Goal: Use online tool/utility: Utilize a website feature to perform a specific function

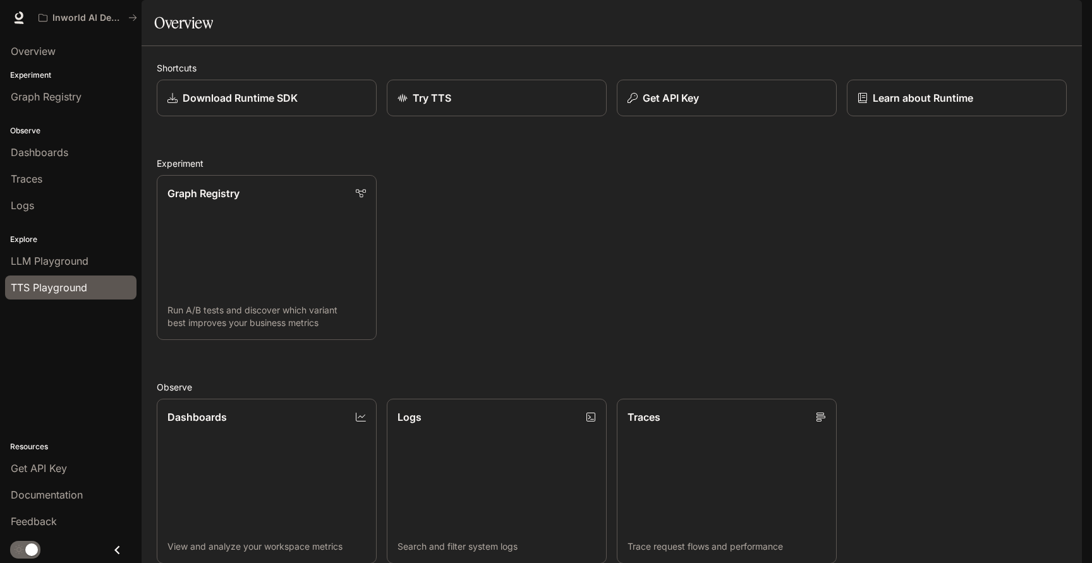
click at [30, 287] on span "TTS Playground" at bounding box center [49, 287] width 76 height 15
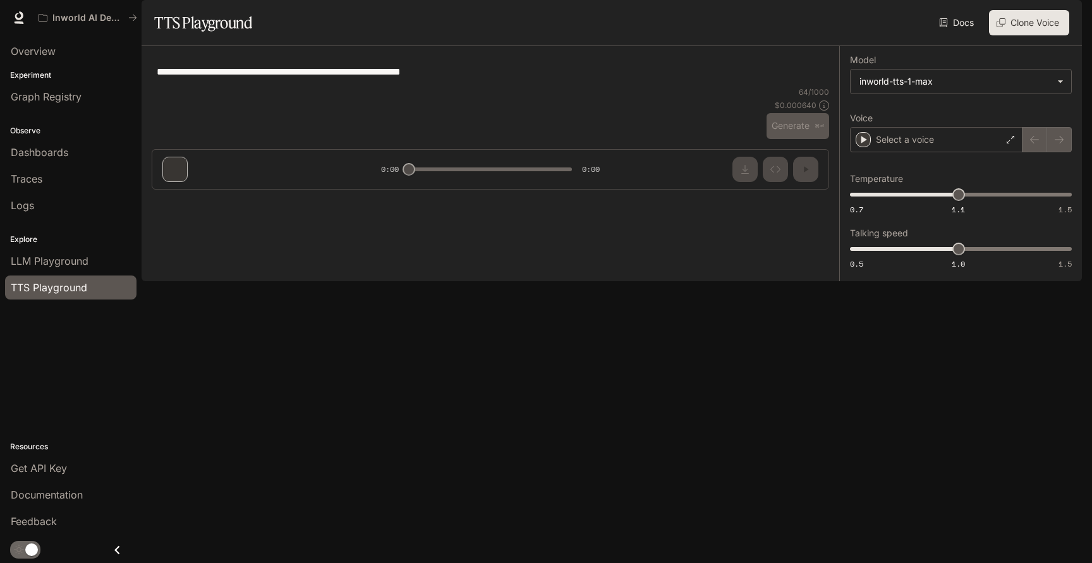
type textarea "**********"
type input "**********"
type input "***"
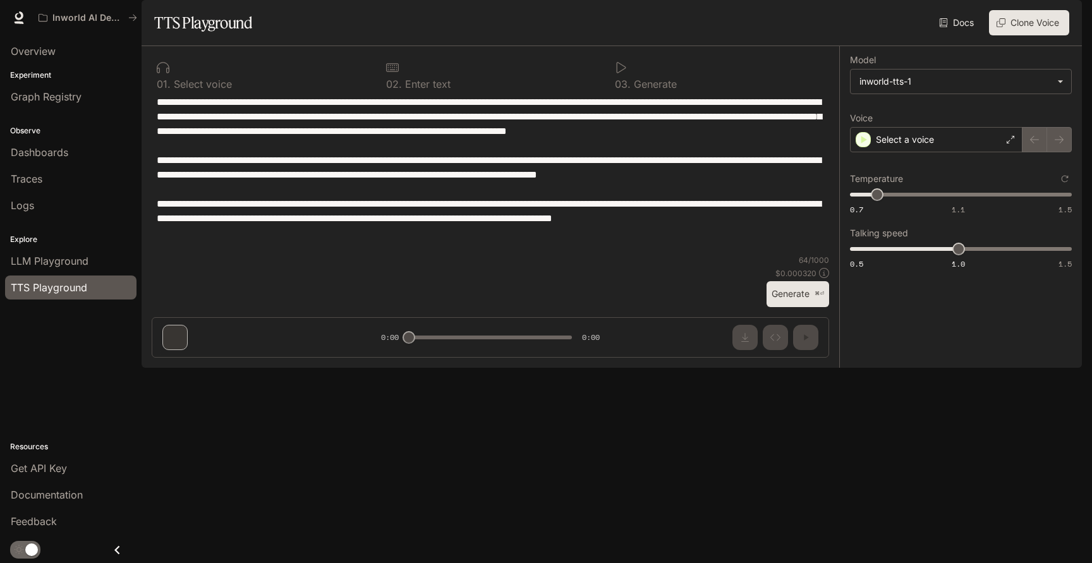
click at [349, 117] on div "0 1 . Select voice 0 2 . Enter text 0 3 . Generate * ​ 64 / 1000 $ 0.000320 Gen…" at bounding box center [491, 191] width 678 height 271
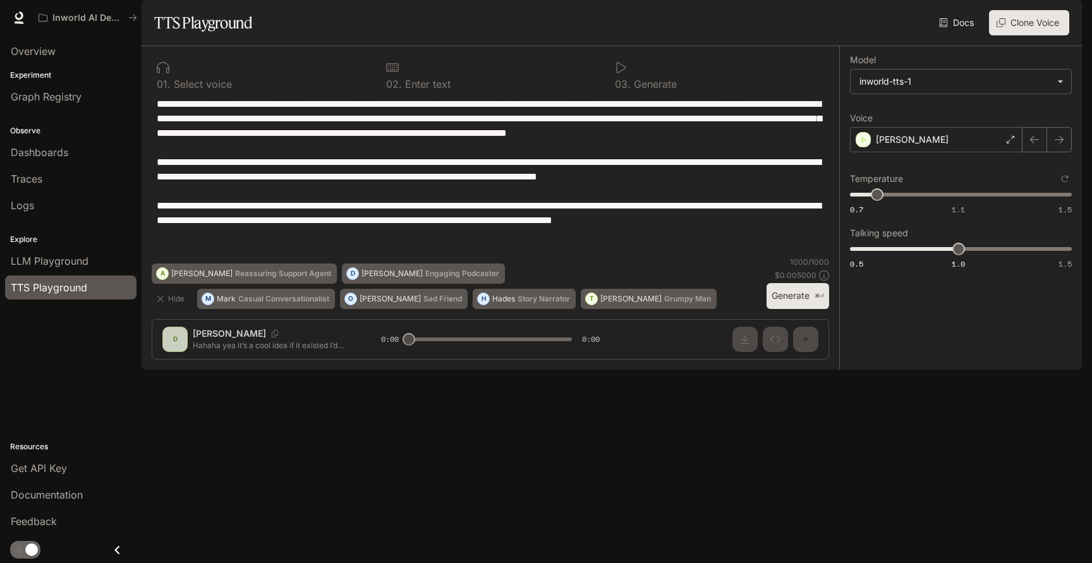
click at [341, 169] on textarea "**********" at bounding box center [491, 177] width 668 height 160
paste textarea
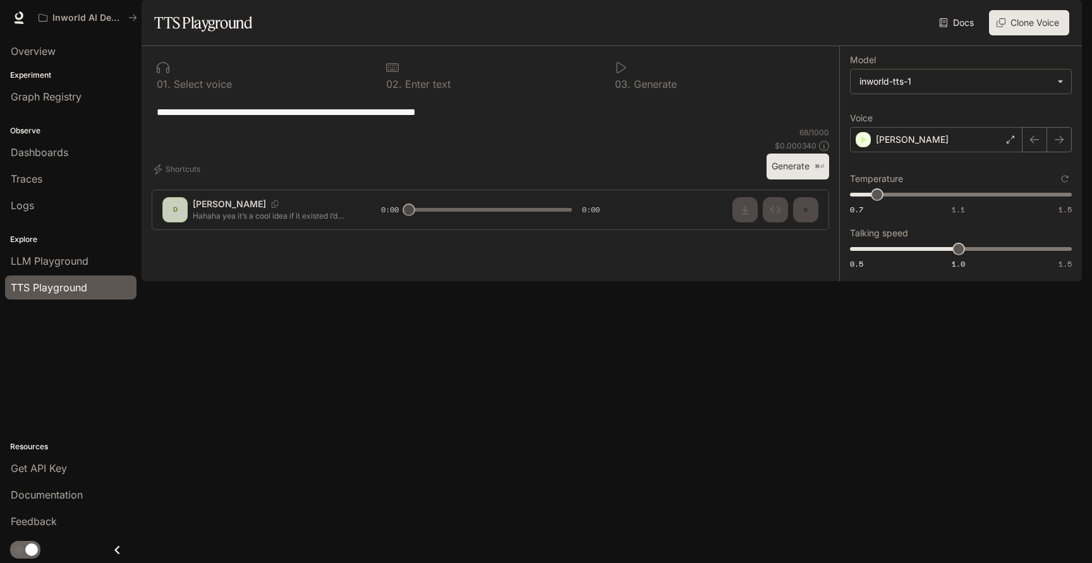
type textarea "**********"
click at [787, 180] on button "Generate ⌘⏎" at bounding box center [798, 167] width 63 height 26
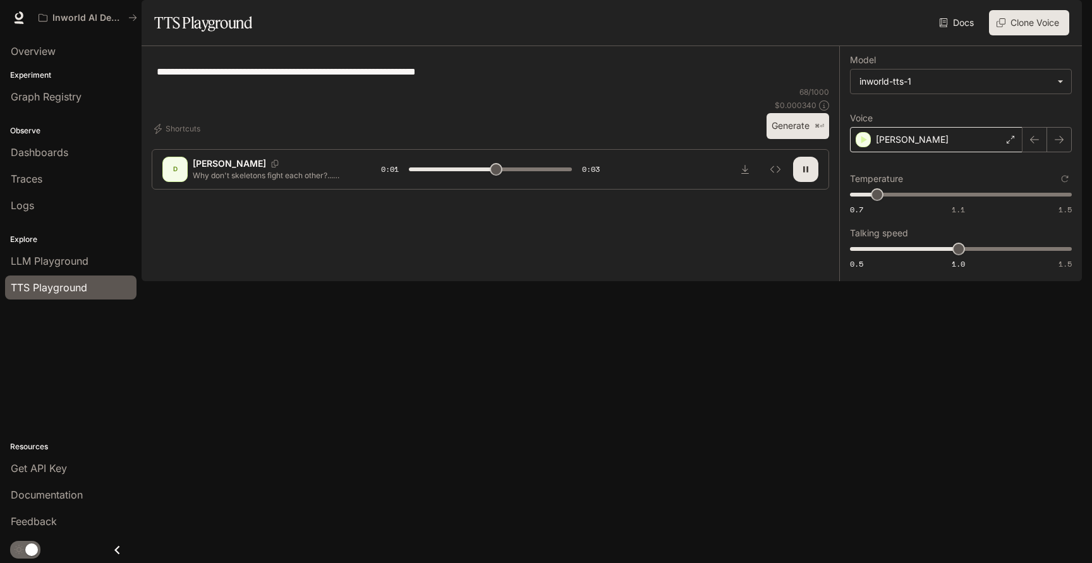
click at [917, 152] on div "Emmett" at bounding box center [936, 139] width 173 height 25
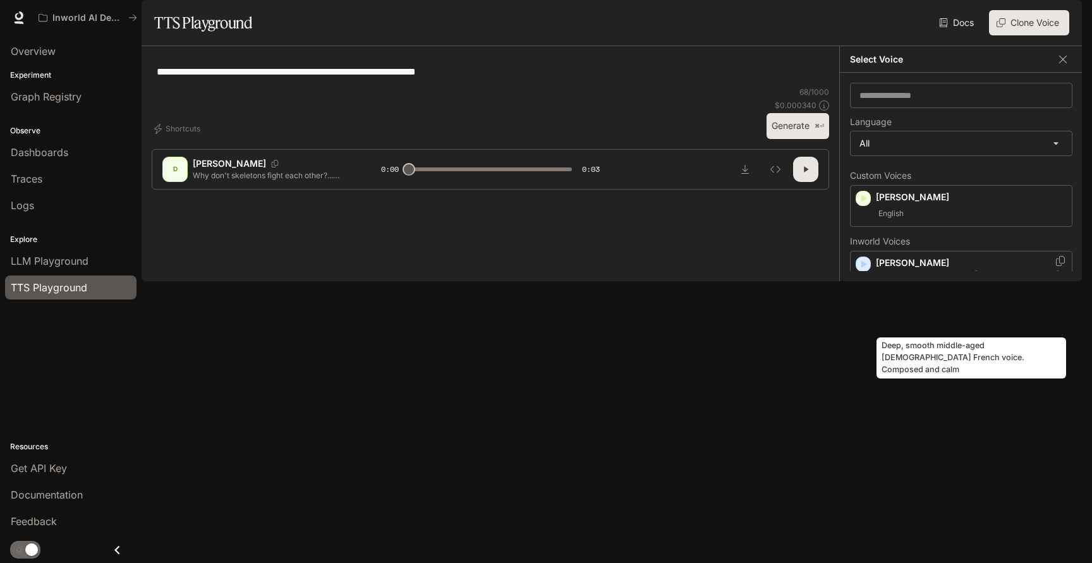
click at [905, 292] on p "Deep, smooth middle-aged male French voice. Composed and calm" at bounding box center [971, 280] width 191 height 23
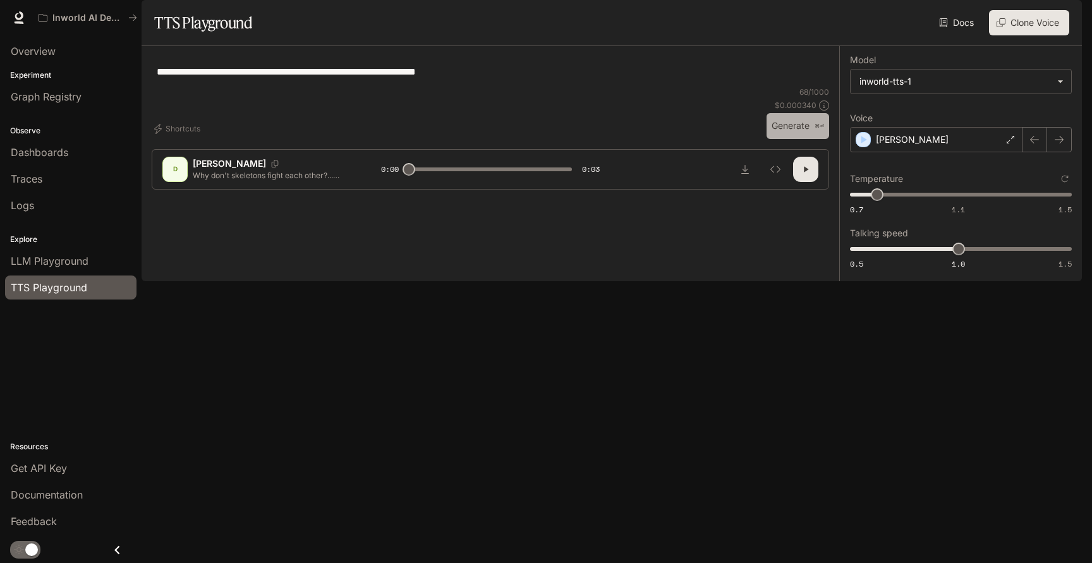
click at [787, 139] on button "Generate ⌘⏎" at bounding box center [798, 126] width 63 height 26
click at [960, 152] on div "Alain" at bounding box center [936, 139] width 173 height 25
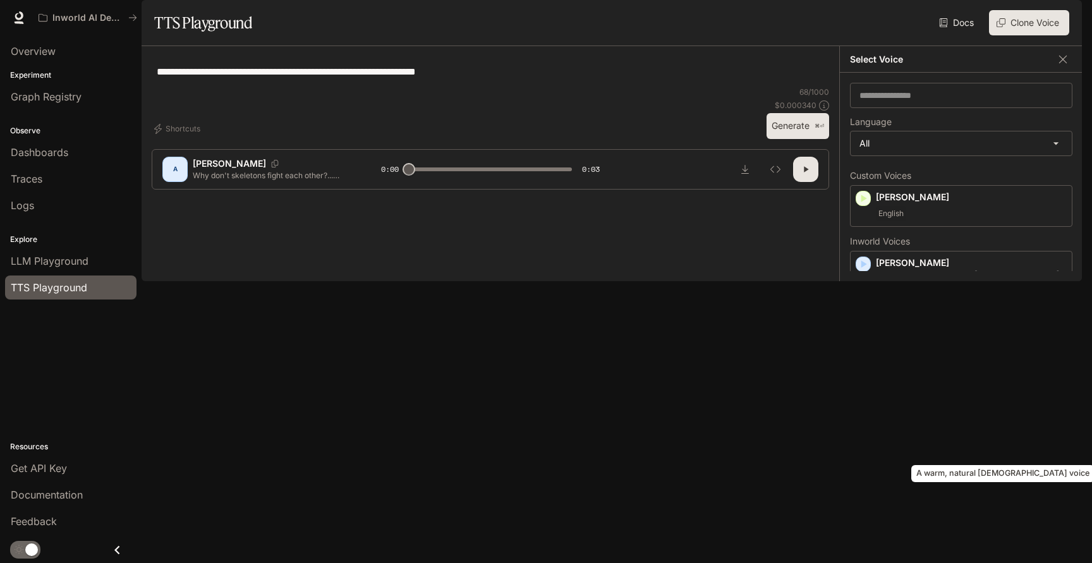
click at [908, 420] on p "A warm, natural female voice" at bounding box center [971, 413] width 191 height 11
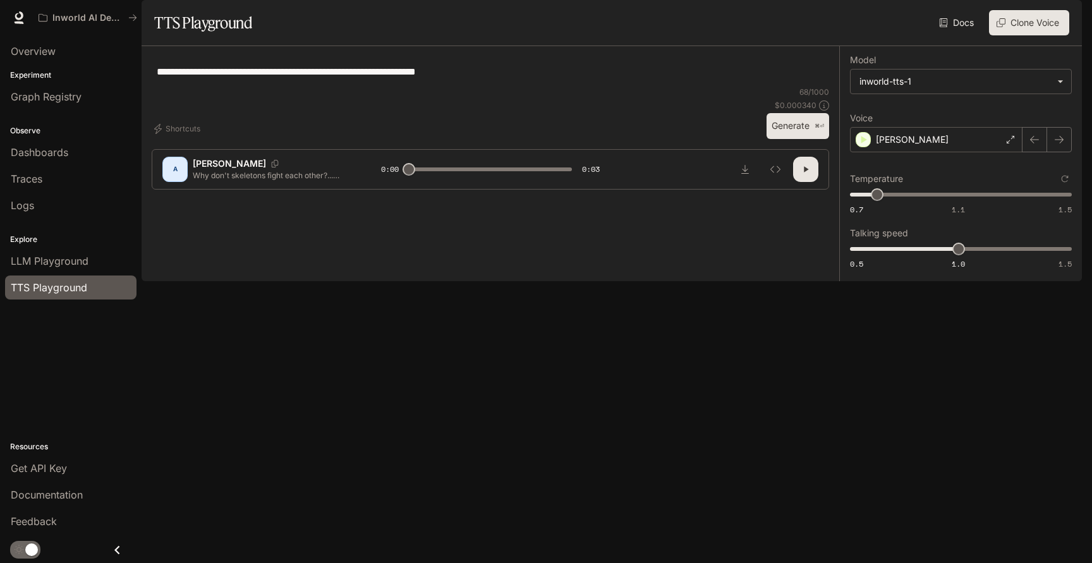
click at [785, 139] on button "Generate ⌘⏎" at bounding box center [798, 126] width 63 height 26
click at [889, 152] on div "Ashley" at bounding box center [936, 139] width 173 height 25
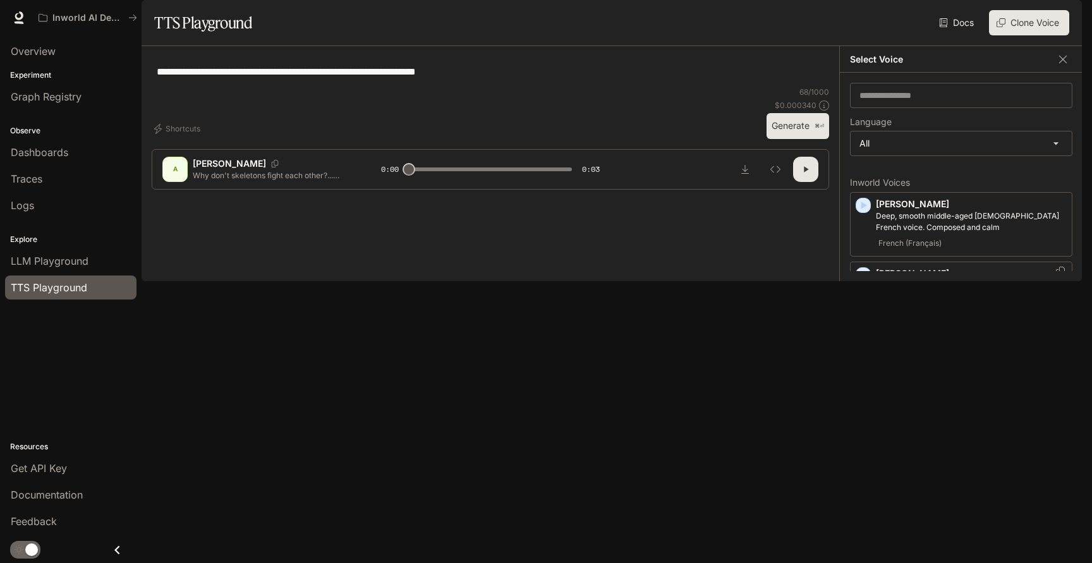
scroll to position [92, 0]
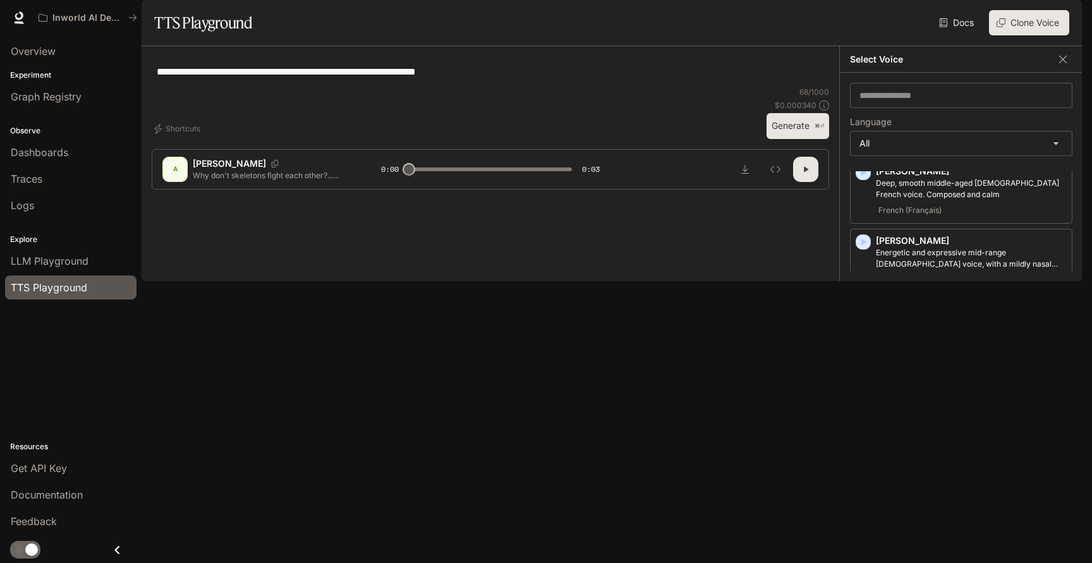
click at [888, 375] on p "Asuka" at bounding box center [971, 368] width 191 height 13
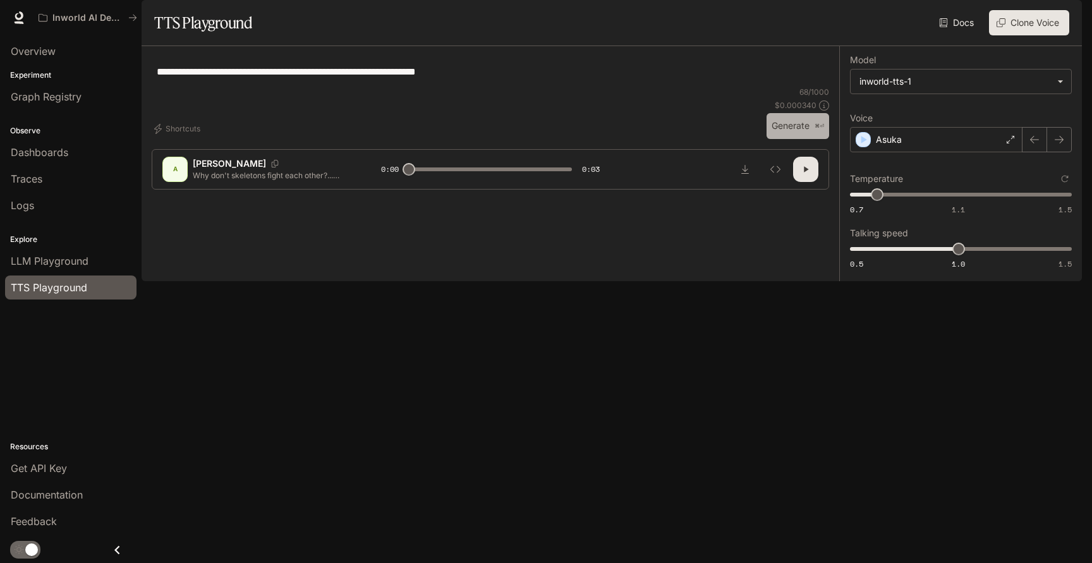
click at [767, 139] on button "Generate ⌘⏎" at bounding box center [798, 126] width 63 height 26
click at [885, 146] on p "Asuka" at bounding box center [889, 139] width 26 height 13
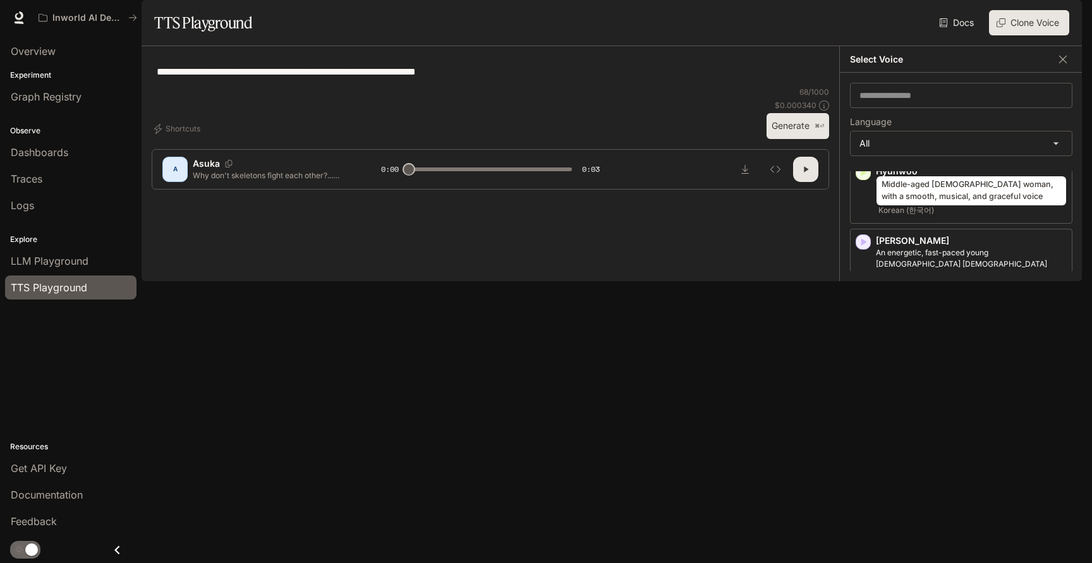
scroll to position [1473, 0]
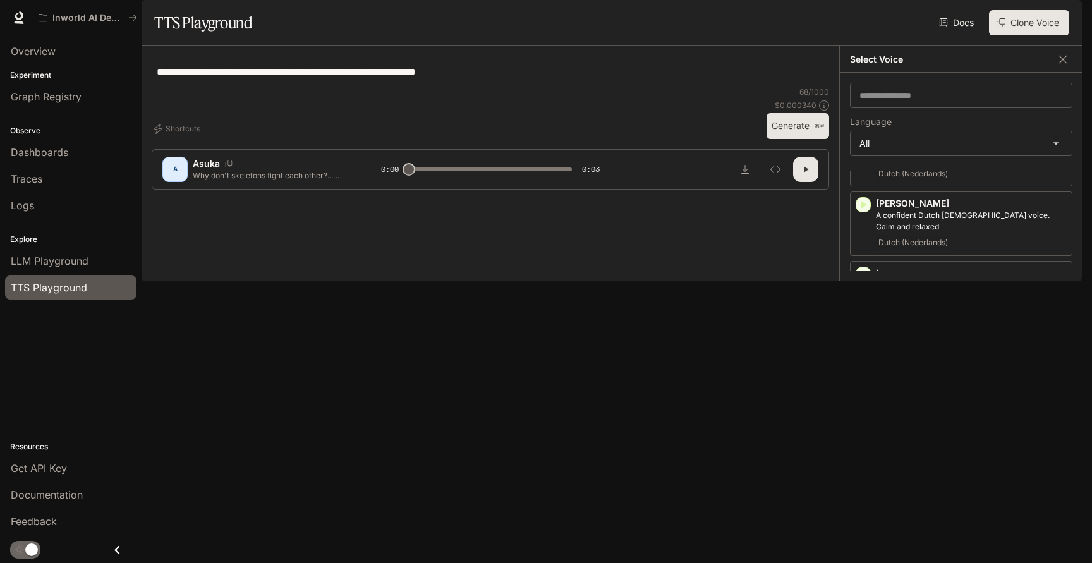
click at [909, 406] on p "Maitê" at bounding box center [971, 412] width 191 height 13
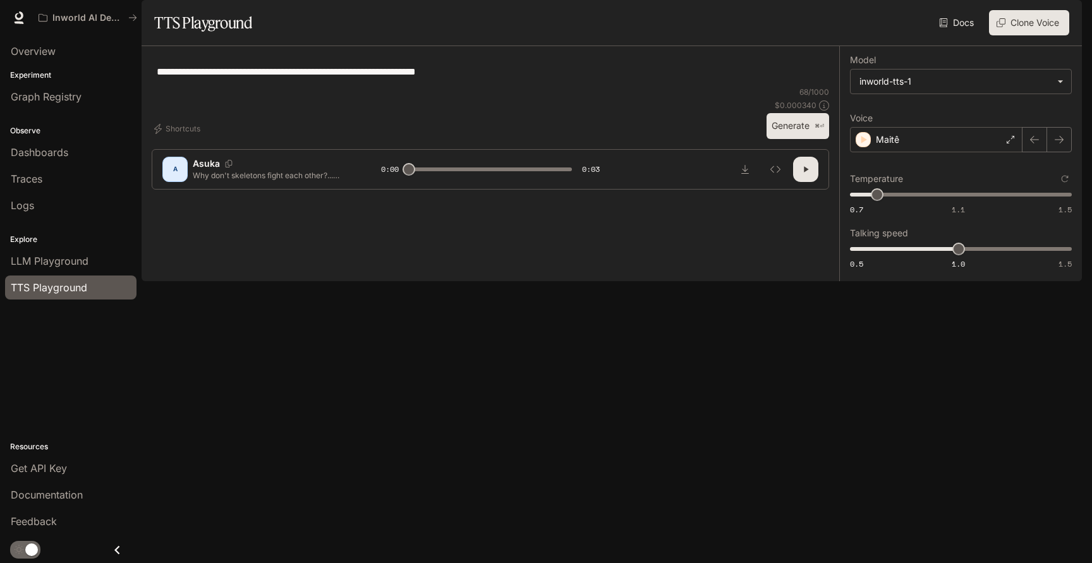
click at [795, 139] on button "Generate ⌘⏎" at bounding box center [798, 126] width 63 height 26
click at [915, 152] on div "Maitê" at bounding box center [936, 139] width 173 height 25
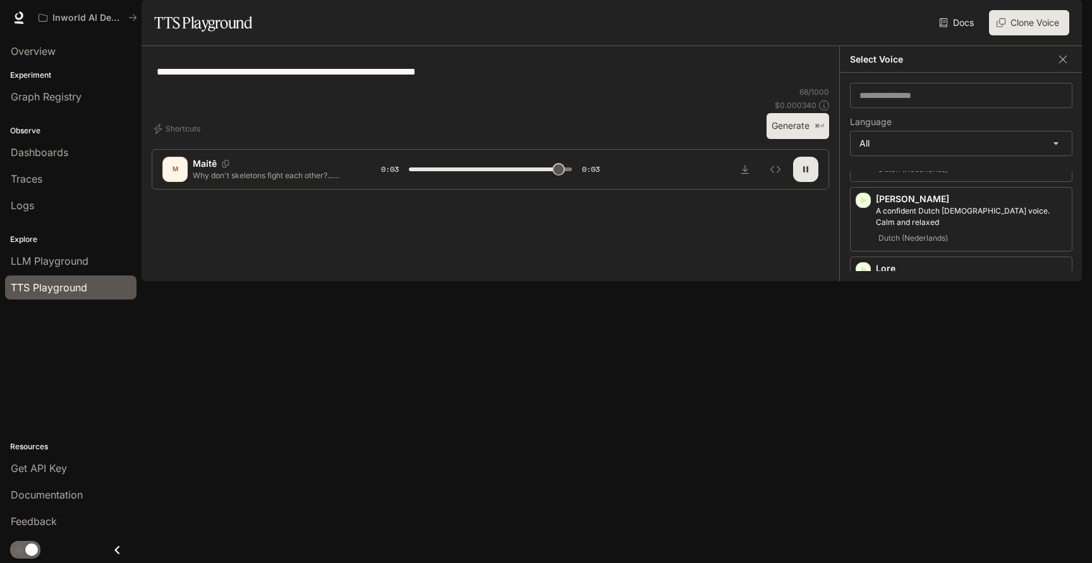
type input "*"
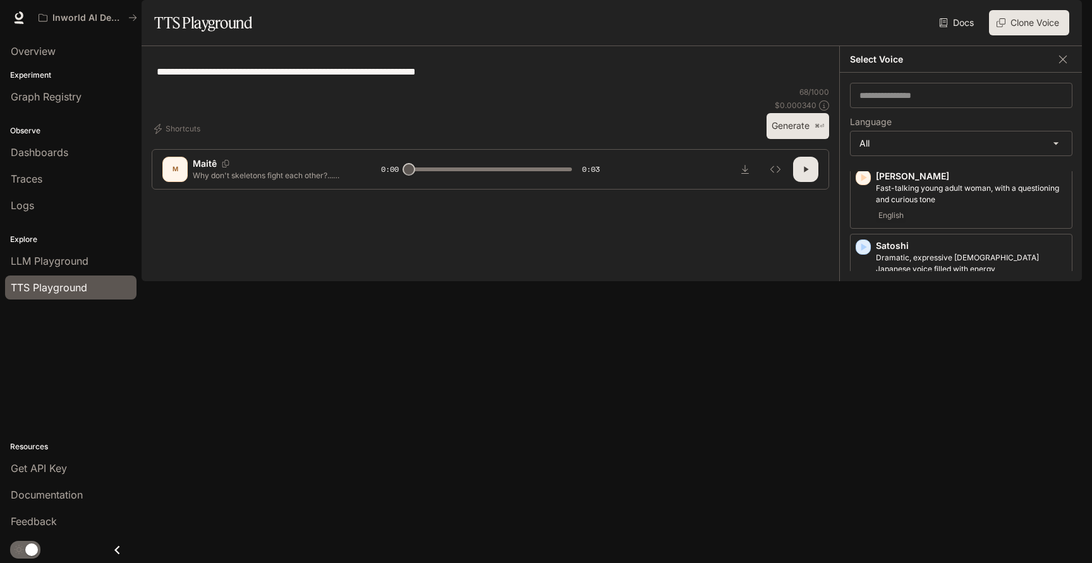
scroll to position [2617, 0]
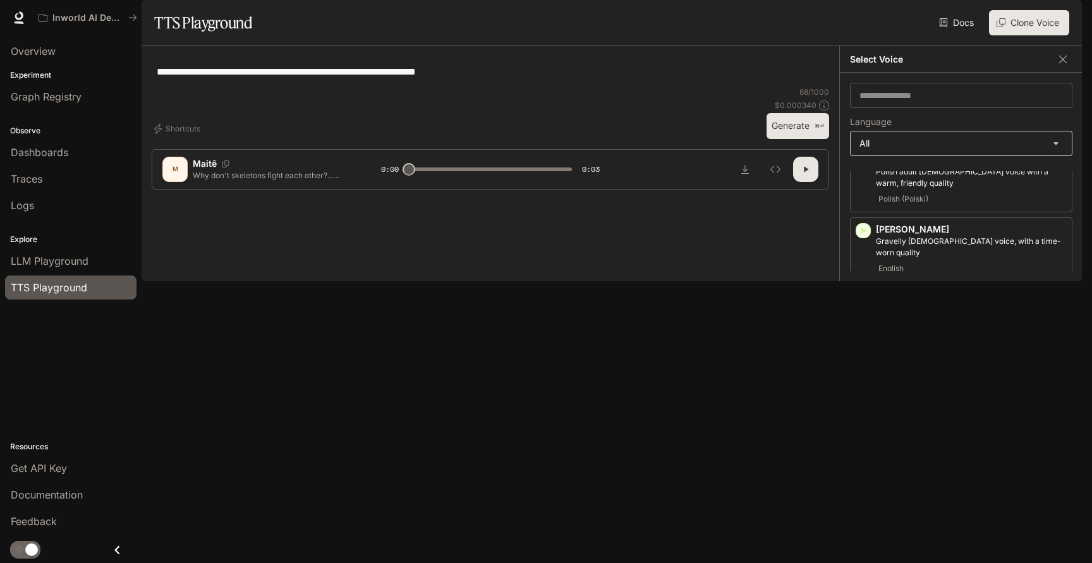
click at [913, 174] on body "**********" at bounding box center [546, 281] width 1092 height 563
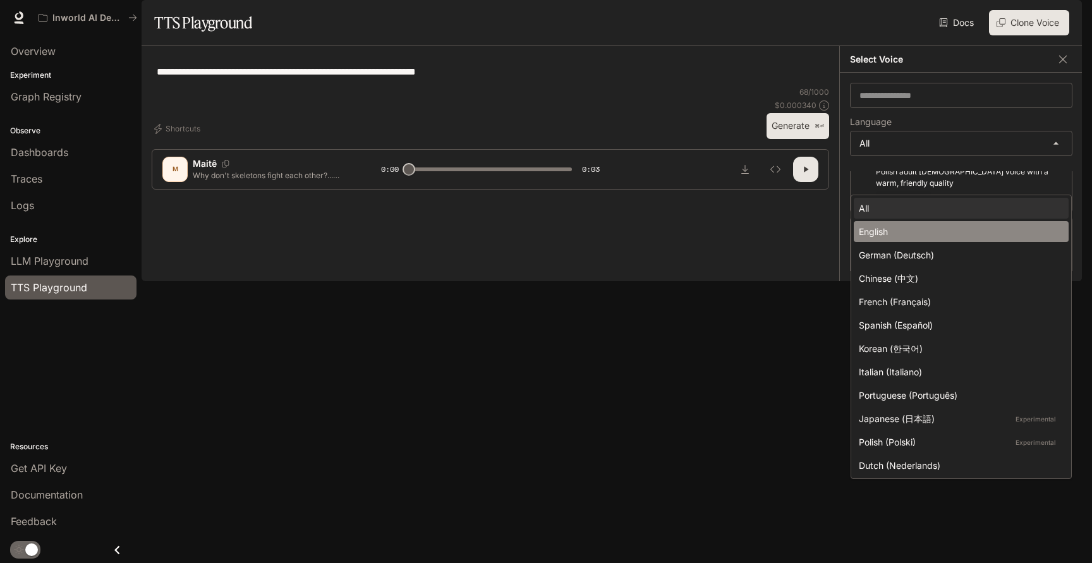
click at [910, 228] on div "English" at bounding box center [959, 231] width 200 height 13
type input "*****"
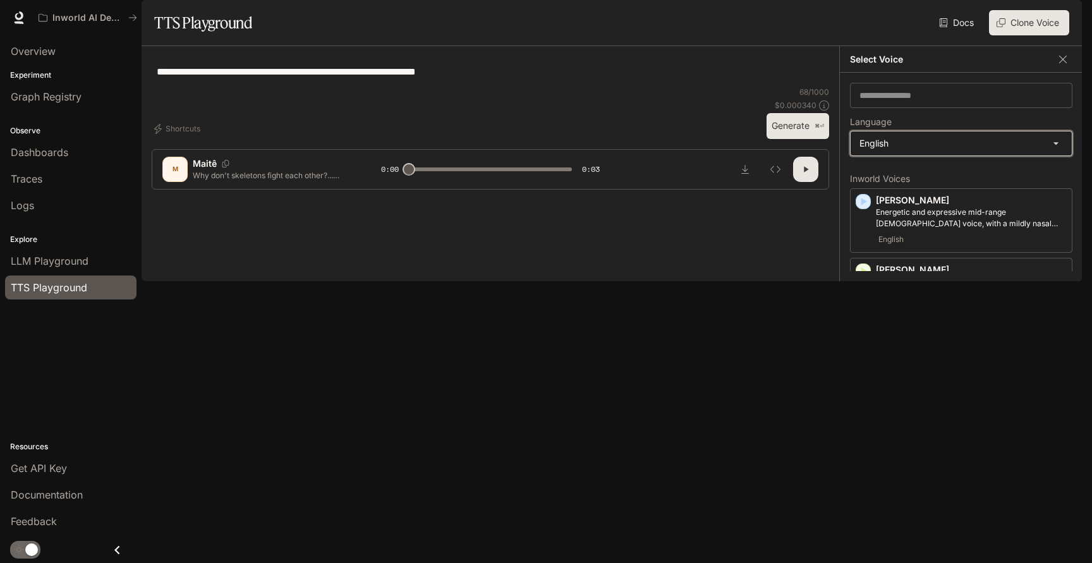
scroll to position [0, 0]
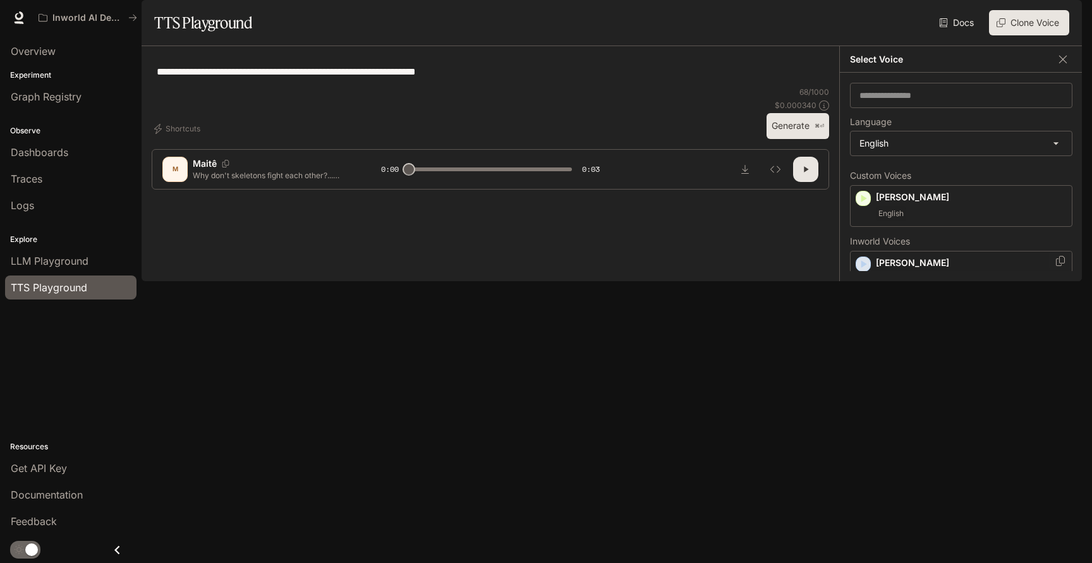
click at [860, 271] on icon "button" at bounding box center [863, 264] width 13 height 13
click at [863, 396] on icon "button" at bounding box center [865, 392] width 6 height 8
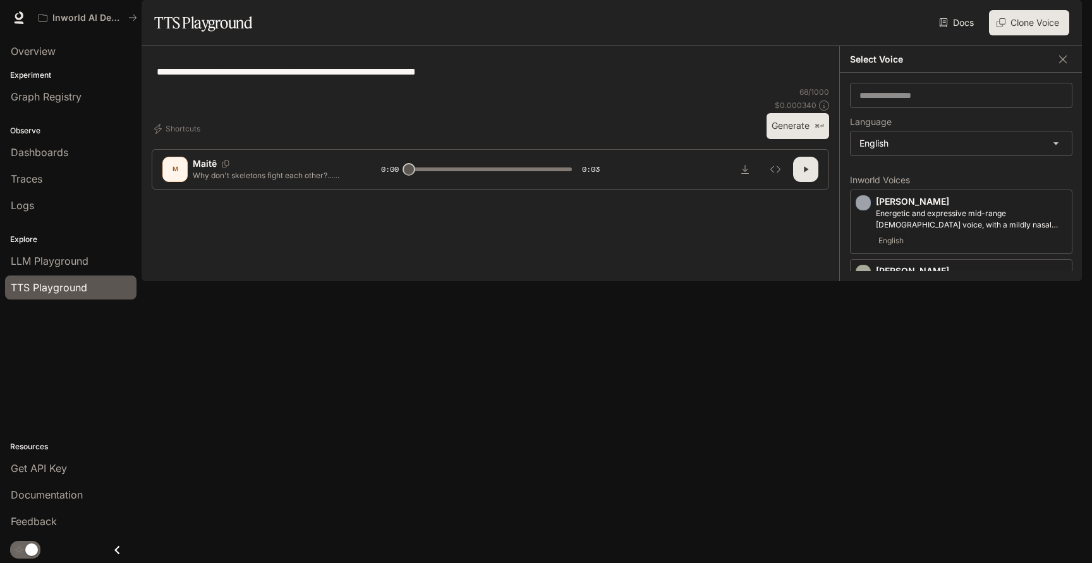
scroll to position [66, 0]
click at [862, 402] on icon "button" at bounding box center [863, 395] width 13 height 13
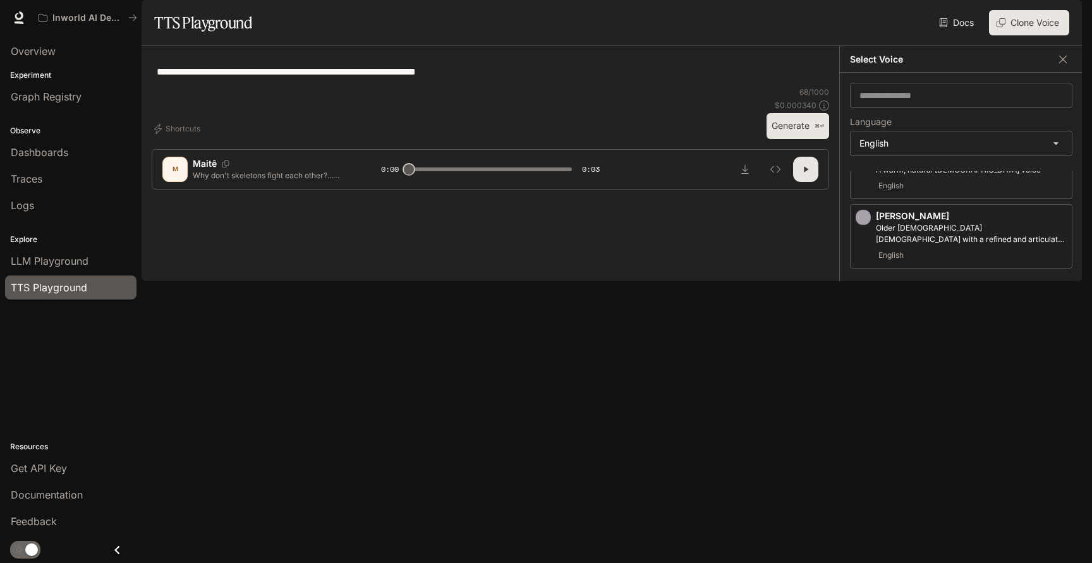
click at [864, 370] on div "Dennis Middle-aged man with a smooth, calm and friendly voice English" at bounding box center [961, 364] width 223 height 64
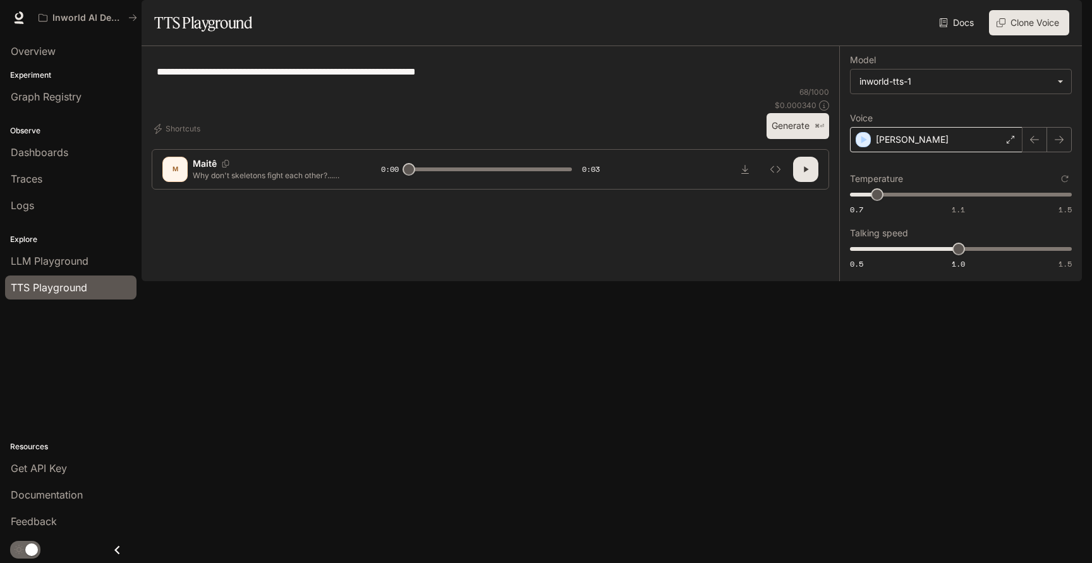
click at [919, 152] on div "Dennis" at bounding box center [936, 139] width 173 height 25
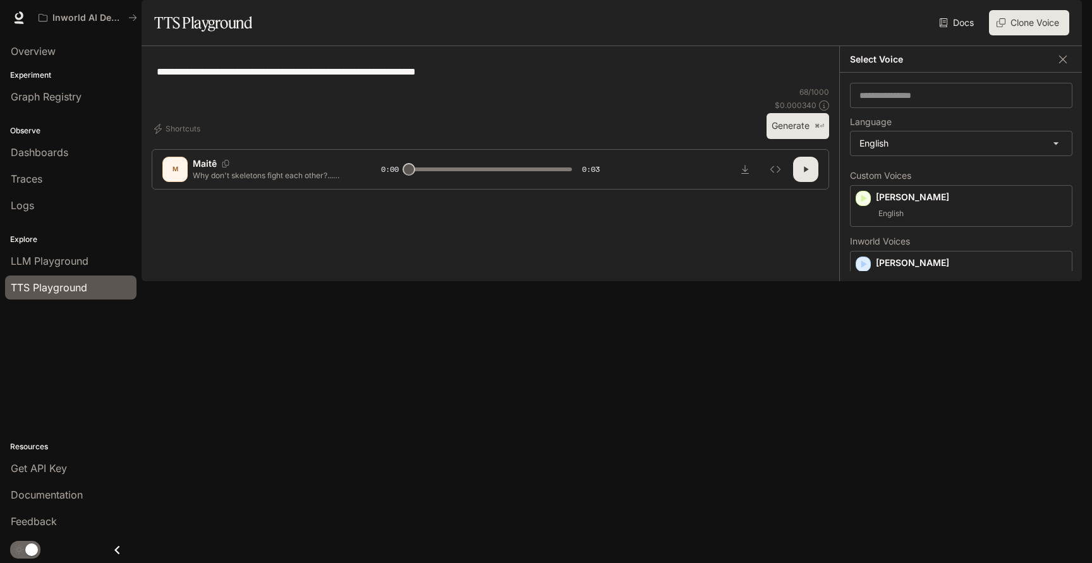
click at [868, 398] on icon "button" at bounding box center [863, 392] width 13 height 13
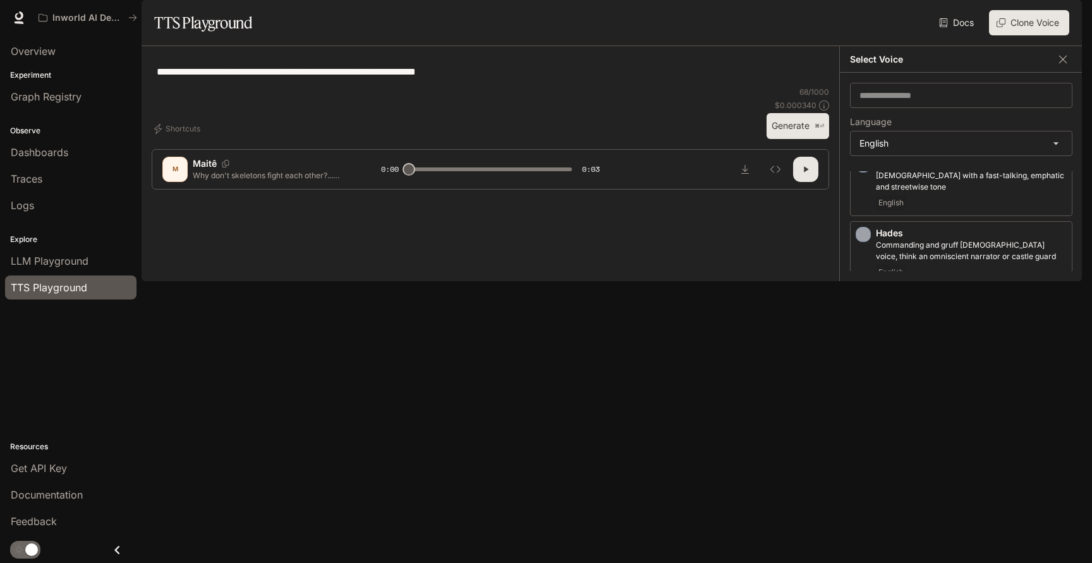
scroll to position [749, 0]
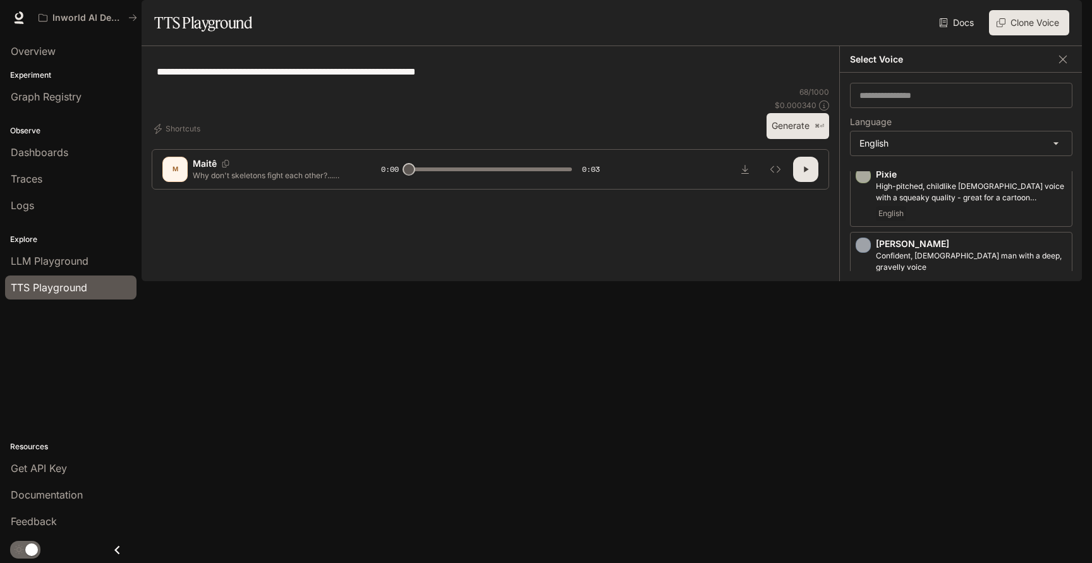
click at [862, 446] on div "Timothy Lively, upbeat American male voice English" at bounding box center [961, 473] width 223 height 64
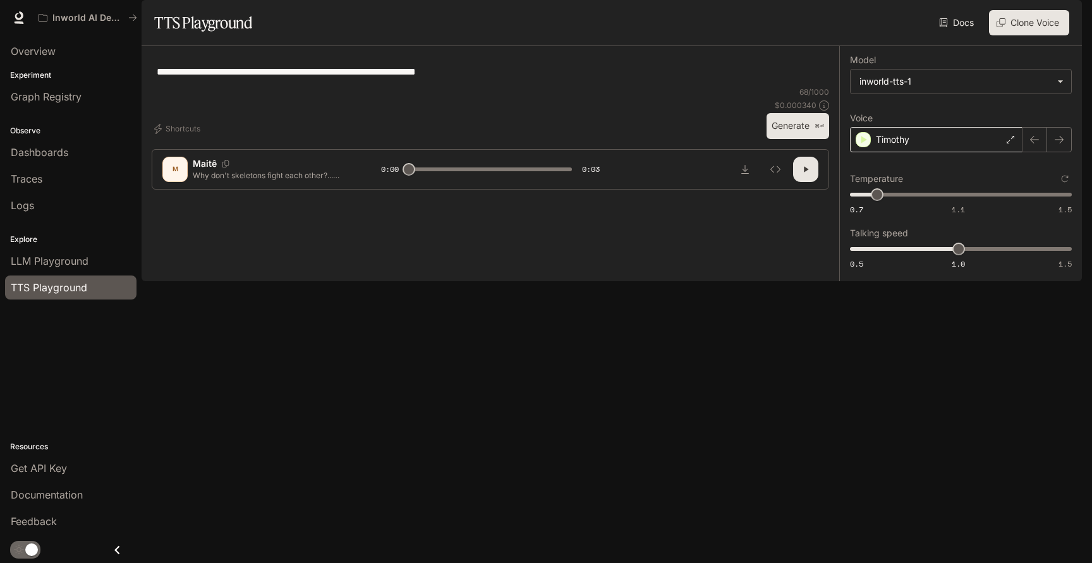
click at [912, 152] on div "Timothy" at bounding box center [936, 139] width 173 height 25
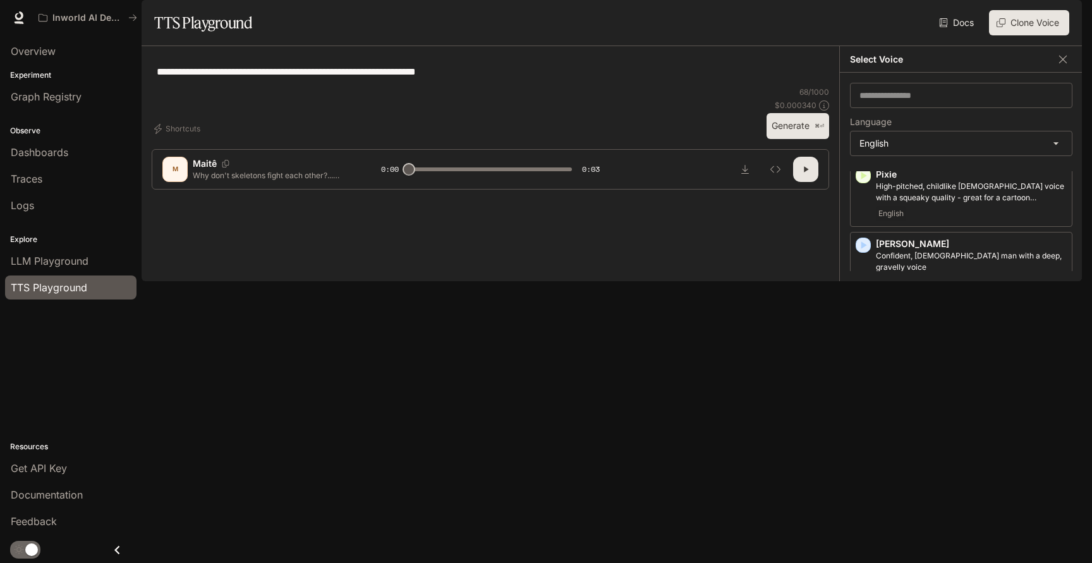
click at [862, 450] on icon "button" at bounding box center [865, 454] width 6 height 8
click at [46, 54] on span "Overview" at bounding box center [33, 51] width 45 height 15
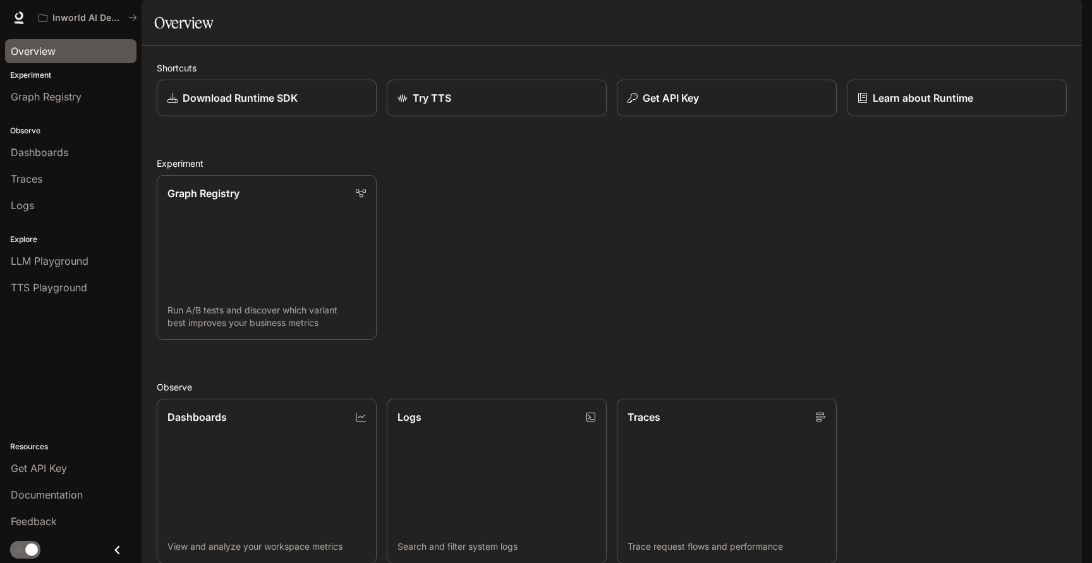
click at [51, 164] on li "Dashboards" at bounding box center [71, 152] width 142 height 27
click at [51, 161] on link "Dashboards" at bounding box center [70, 152] width 131 height 24
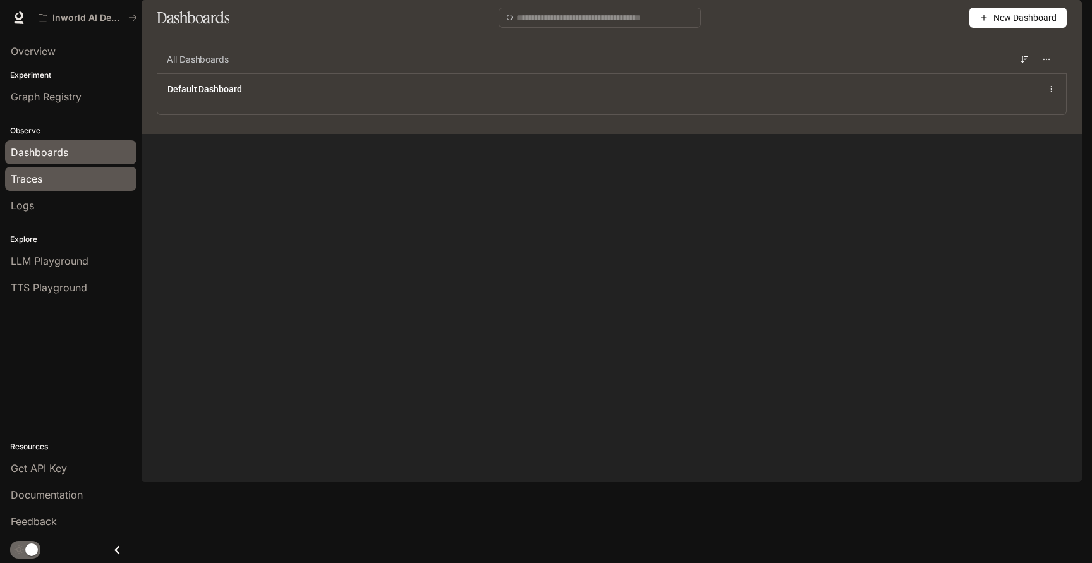
click at [44, 182] on div "Traces" at bounding box center [71, 178] width 120 height 15
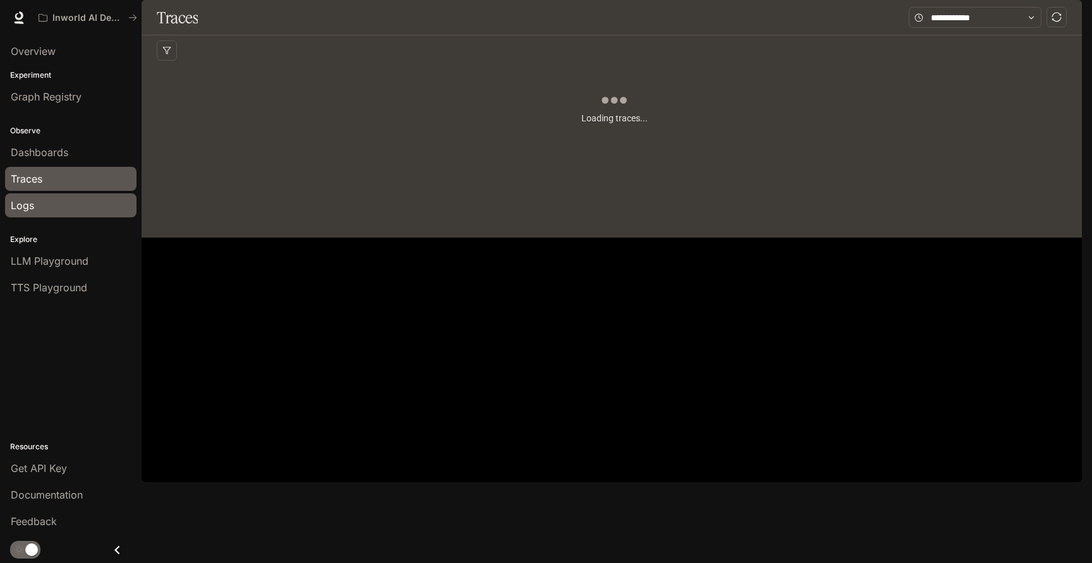
click at [44, 200] on div "Logs" at bounding box center [71, 205] width 120 height 15
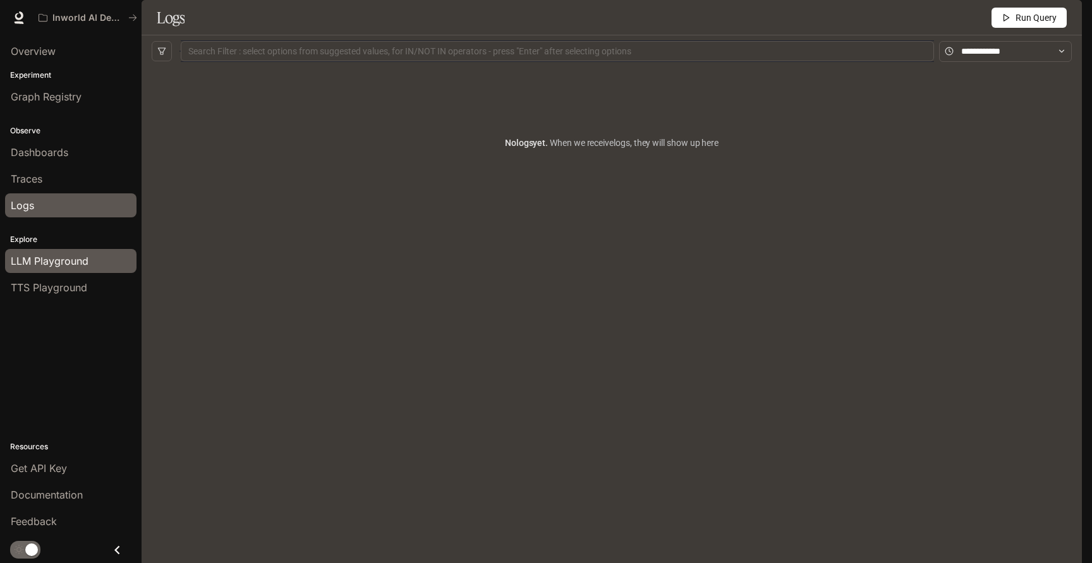
click at [47, 252] on link "LLM Playground" at bounding box center [70, 261] width 131 height 24
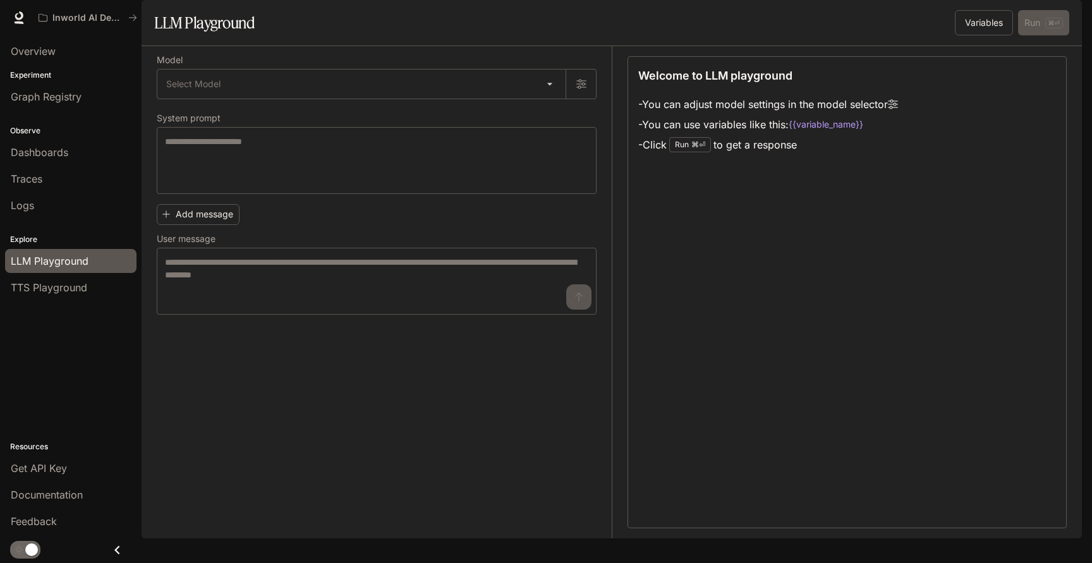
click at [44, 275] on li "TTS Playground" at bounding box center [71, 287] width 142 height 27
click at [44, 284] on span "TTS Playground" at bounding box center [49, 287] width 76 height 15
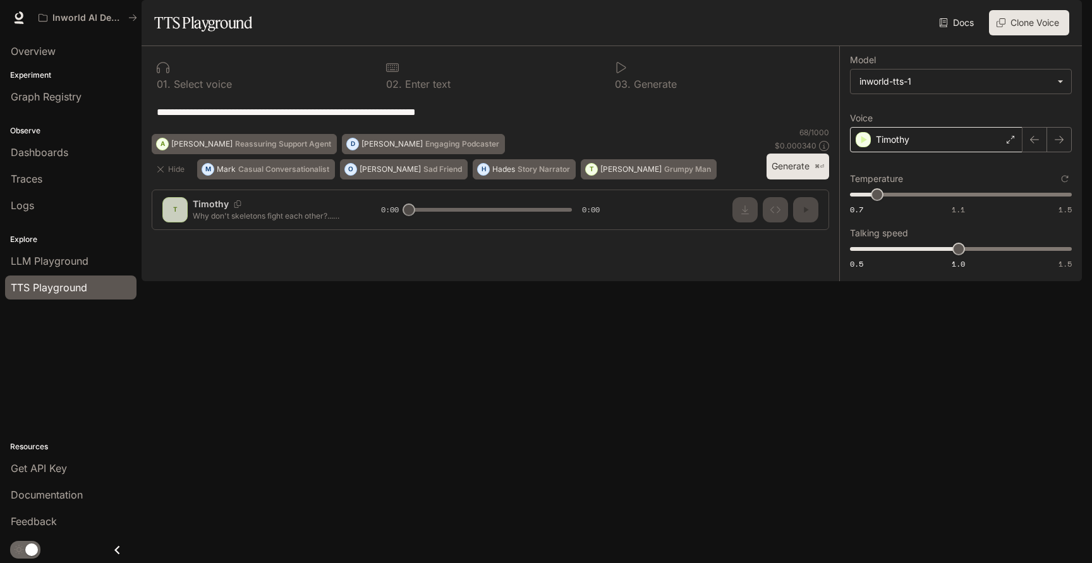
click at [907, 146] on p "Timothy" at bounding box center [893, 139] width 34 height 13
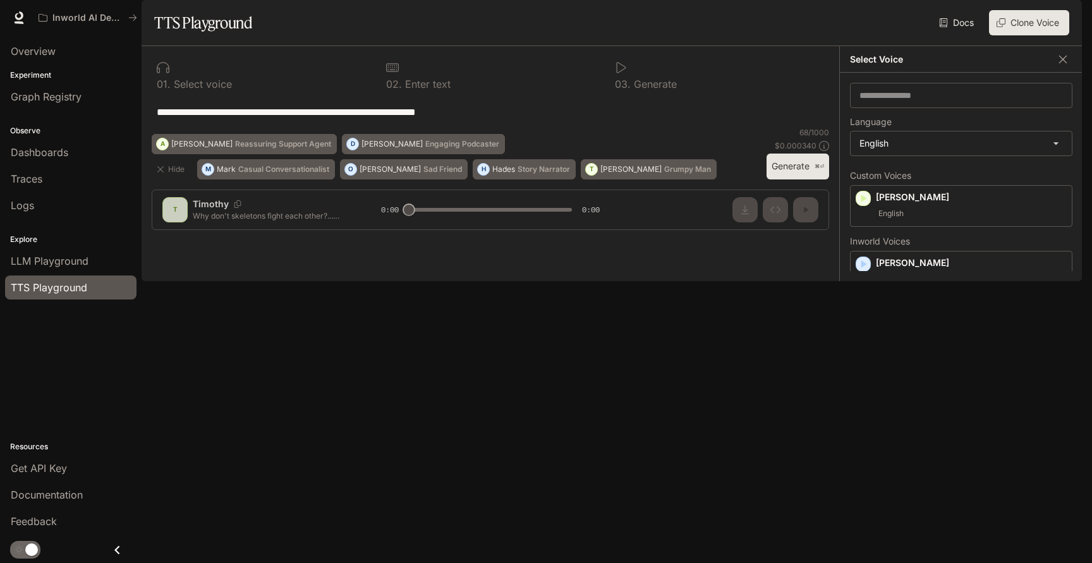
click at [1003, 35] on button "Clone Voice" at bounding box center [1029, 22] width 80 height 25
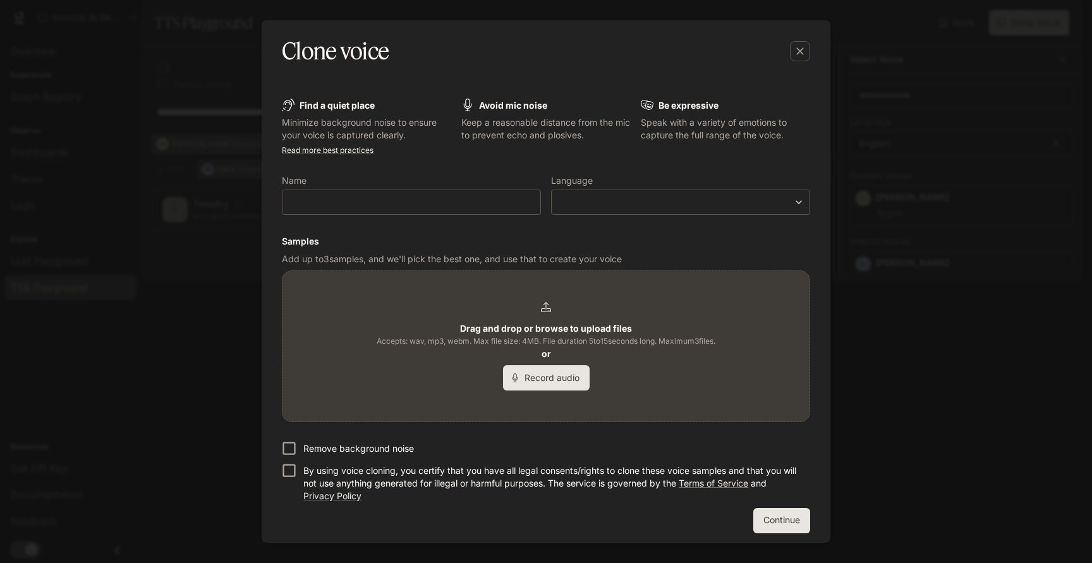
scroll to position [5, 0]
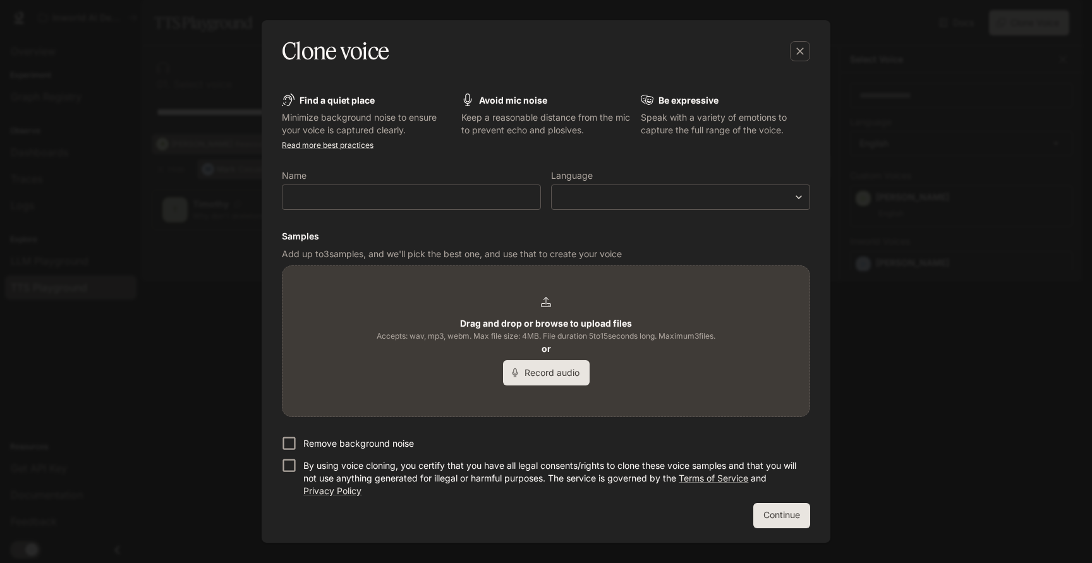
click at [869, 283] on div "Clone voice Find a quiet place Minimize background noise to ensure your voice i…" at bounding box center [546, 281] width 1092 height 563
